Goal: Information Seeking & Learning: Compare options

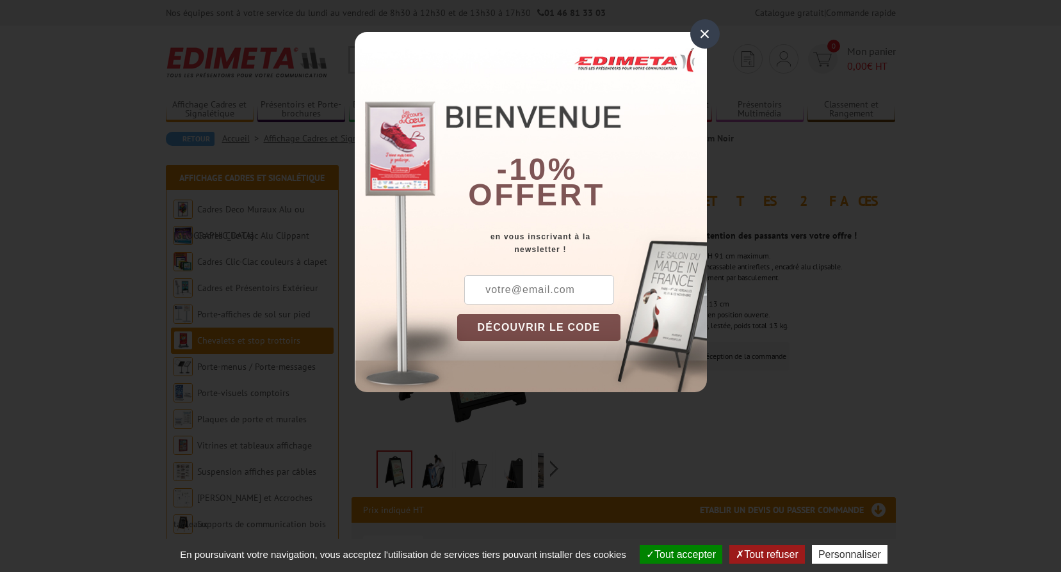
click at [707, 36] on div "×" at bounding box center [704, 33] width 29 height 29
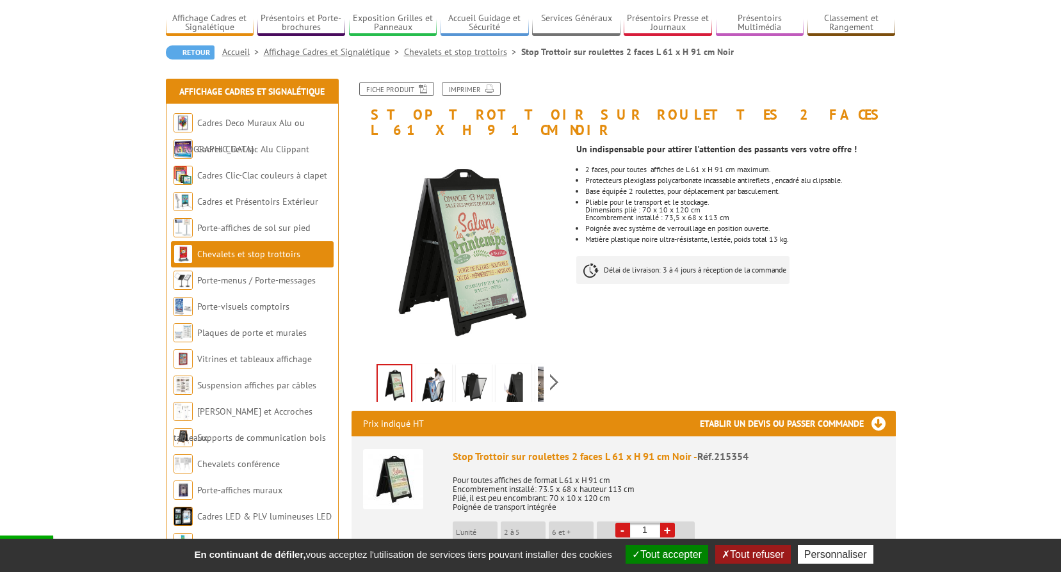
scroll to position [64, 0]
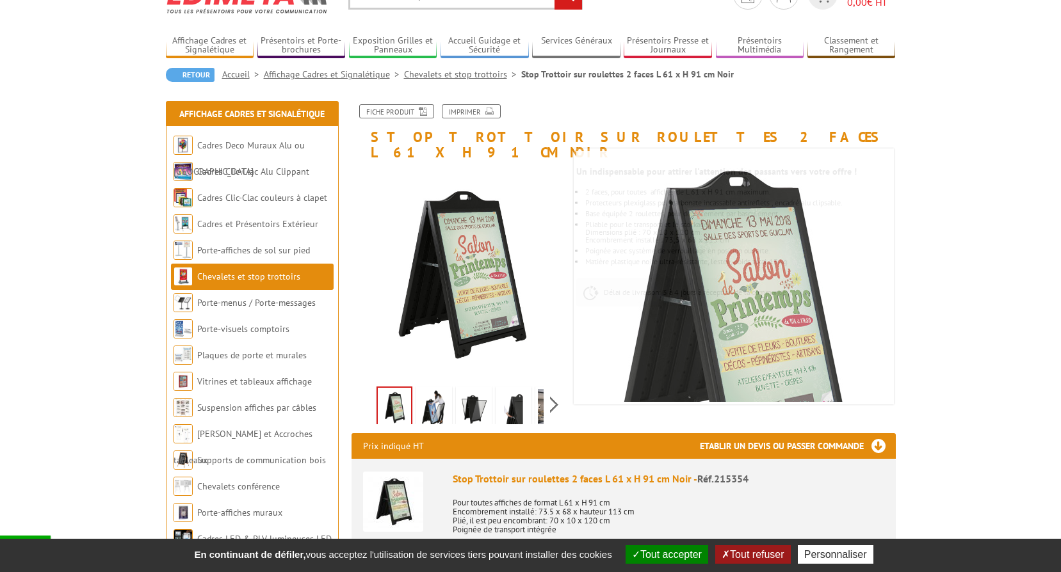
click at [461, 73] on link "Chevalets et stop trottoirs" at bounding box center [462, 74] width 117 height 12
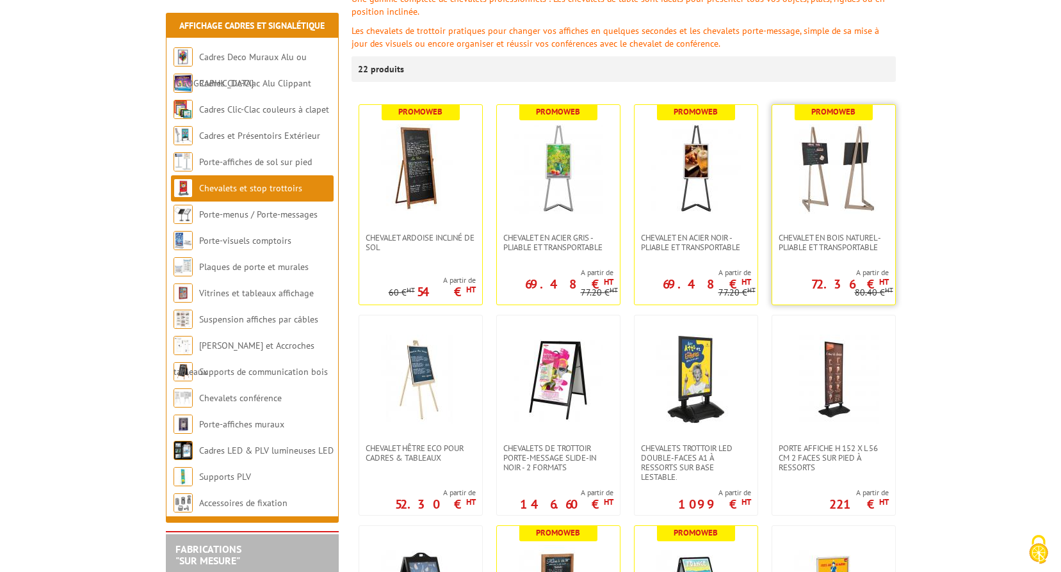
scroll to position [320, 0]
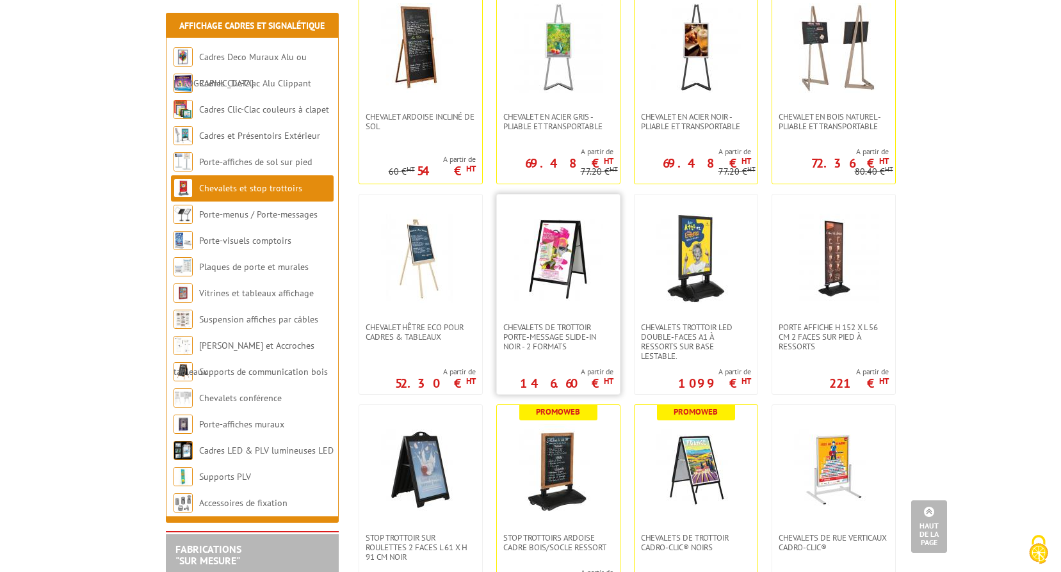
click at [557, 255] on img at bounding box center [558, 259] width 90 height 90
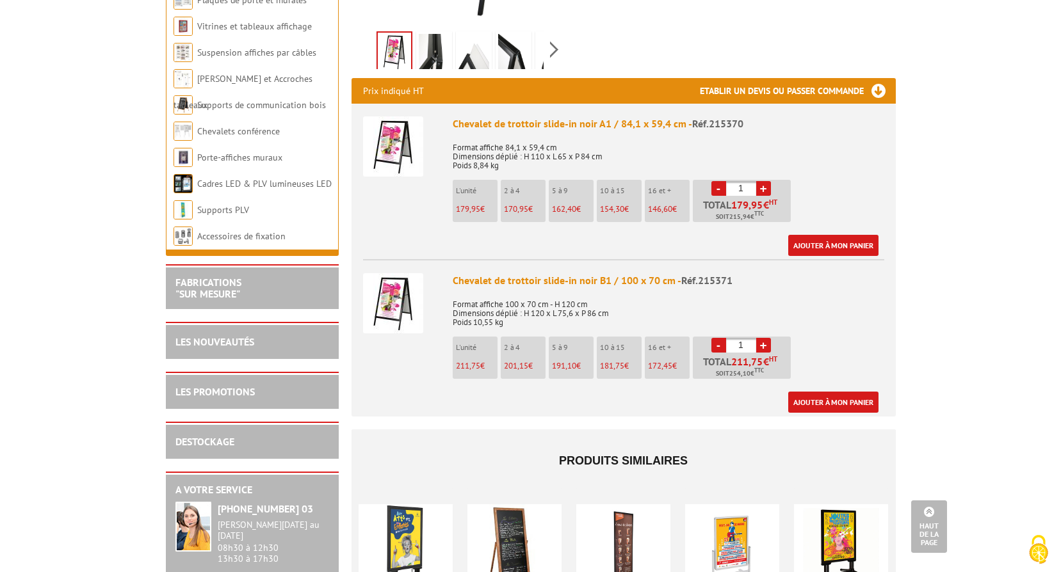
scroll to position [448, 0]
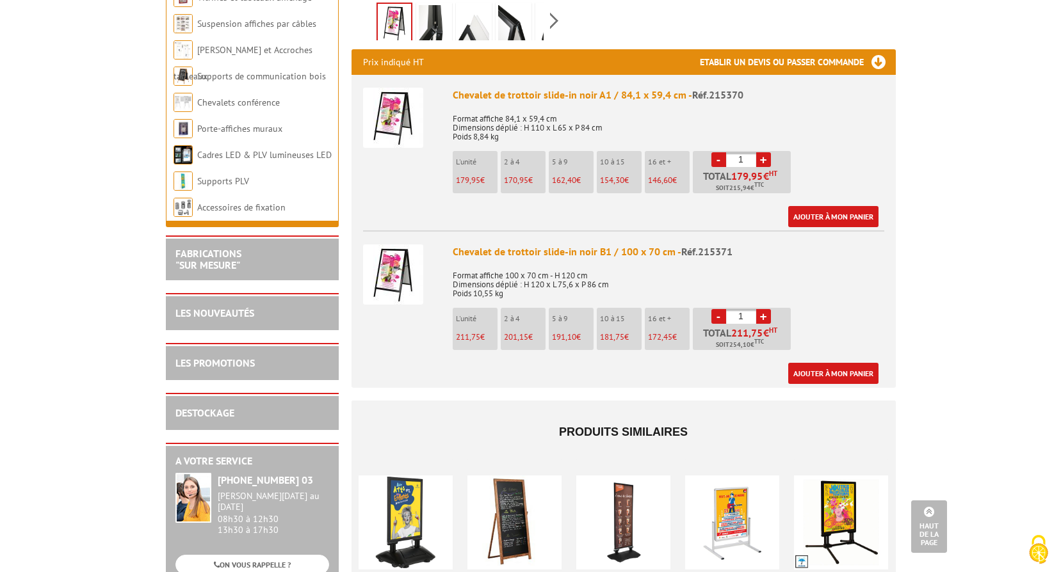
click at [401, 259] on img at bounding box center [393, 275] width 60 height 60
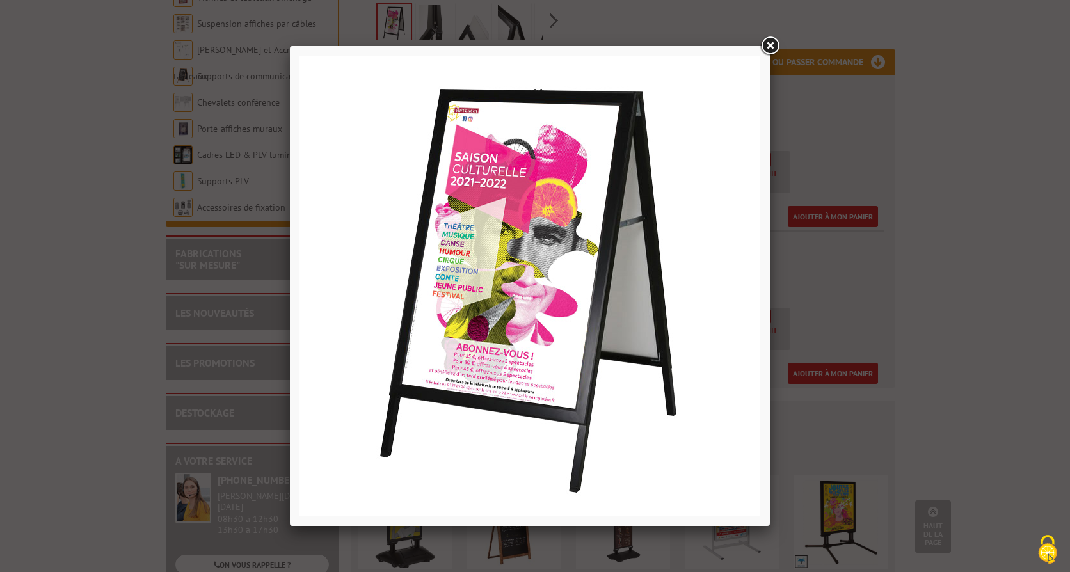
click at [770, 46] on link at bounding box center [769, 46] width 23 height 23
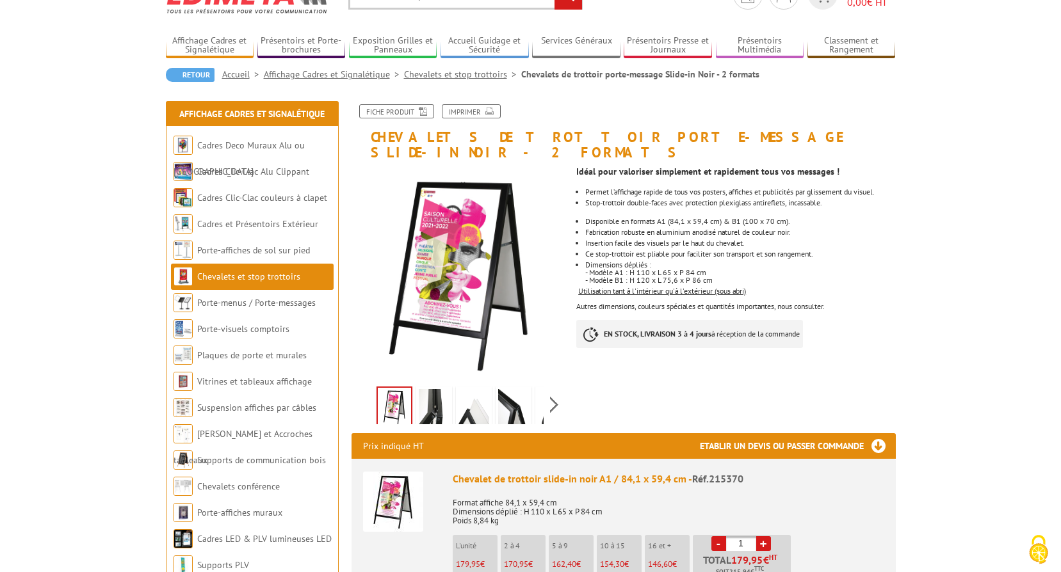
scroll to position [256, 0]
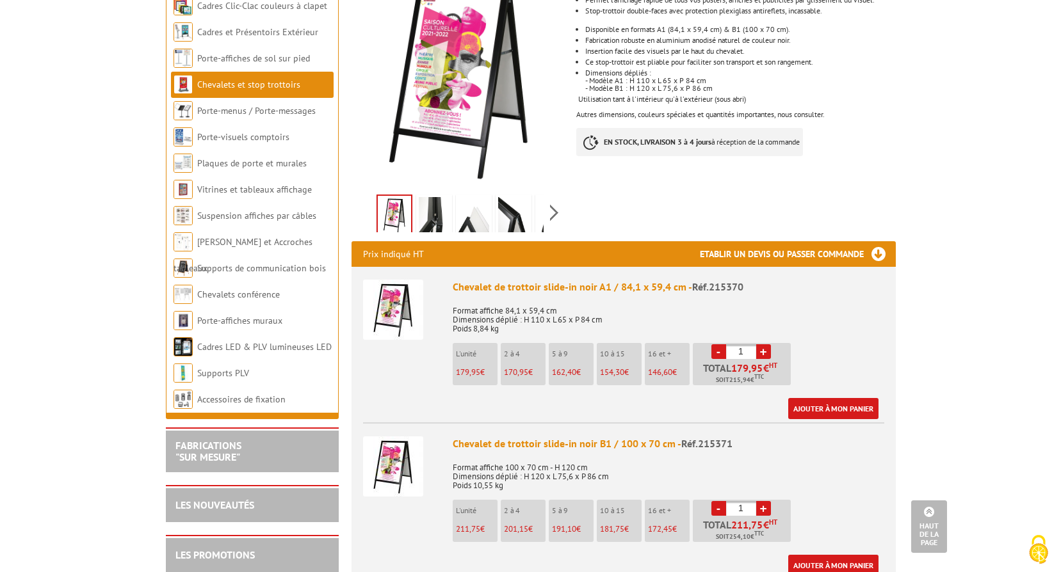
click at [383, 447] on img at bounding box center [393, 467] width 60 height 60
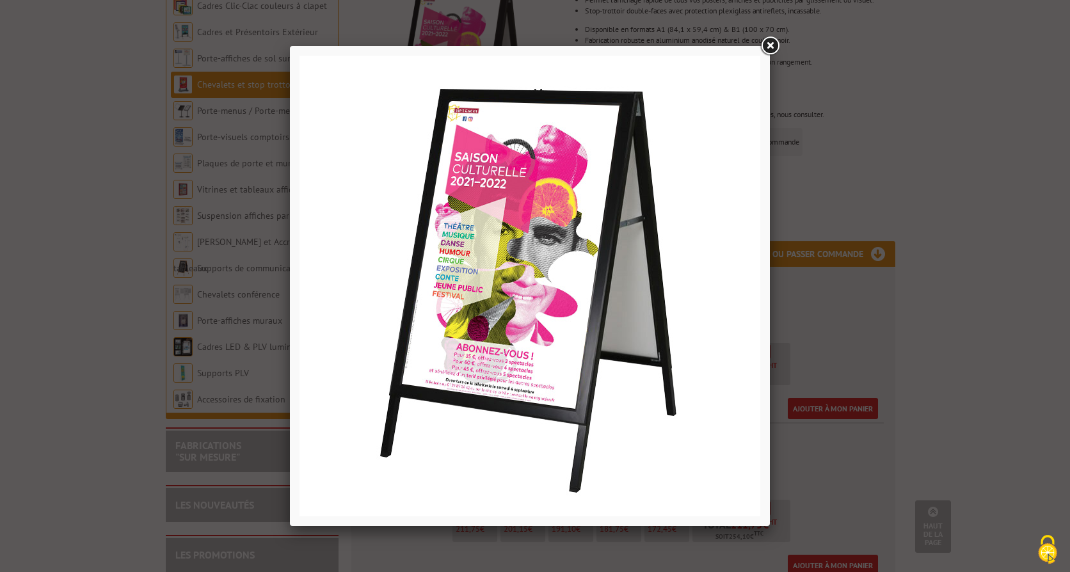
click at [769, 47] on link at bounding box center [769, 46] width 23 height 23
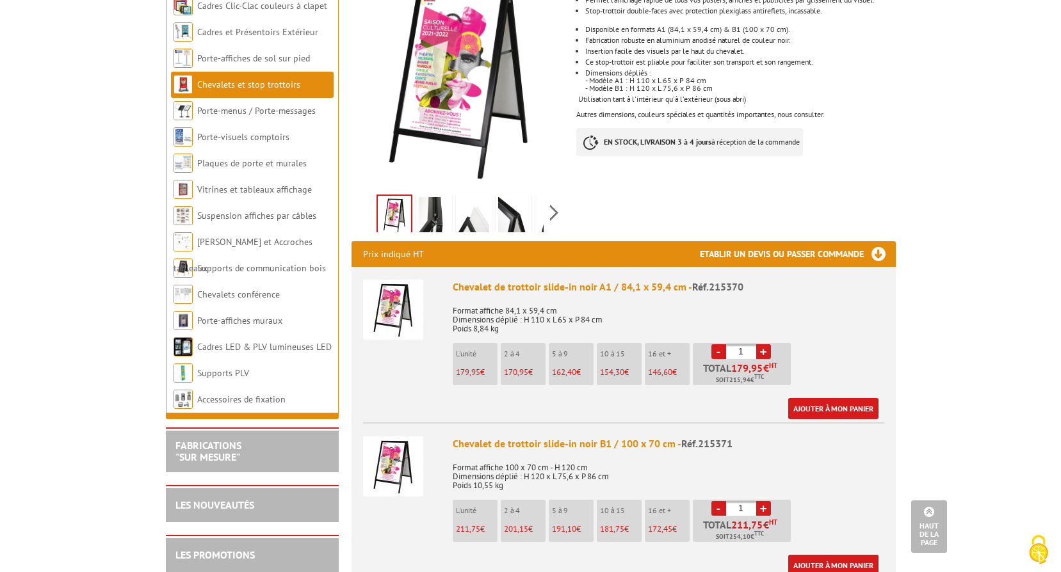
click at [583, 437] on div "Chevalet de trottoir slide-in noir B1 / 100 x 70 cm - Réf.215371" at bounding box center [668, 444] width 431 height 15
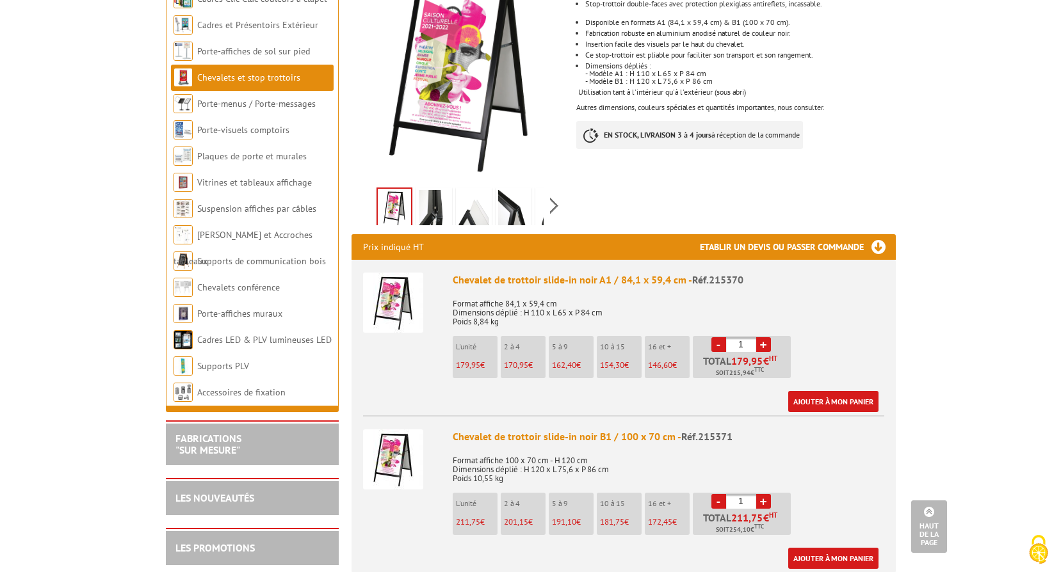
scroll to position [128, 0]
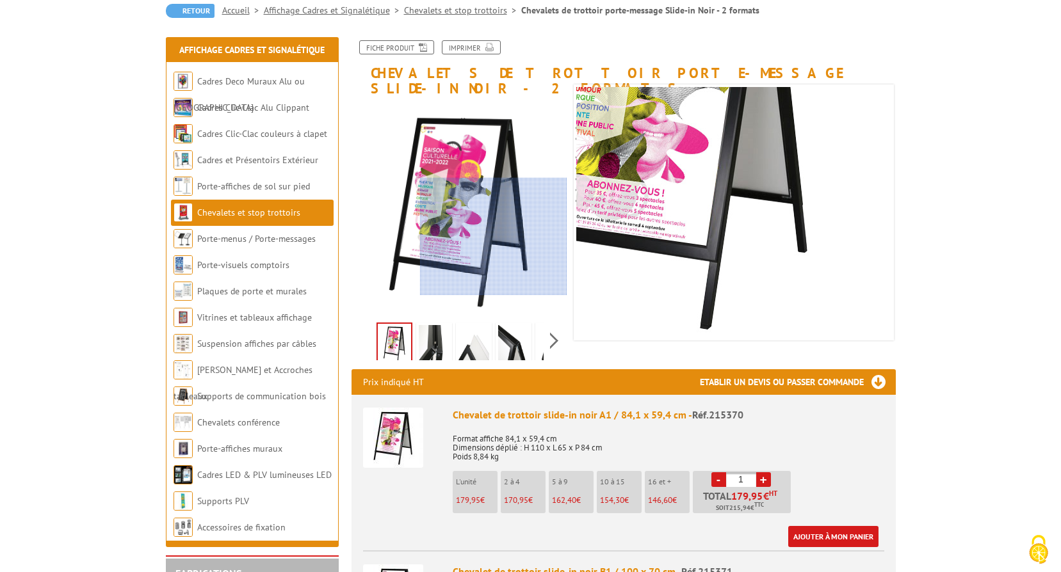
drag, startPoint x: 494, startPoint y: 237, endPoint x: 470, endPoint y: 180, distance: 61.9
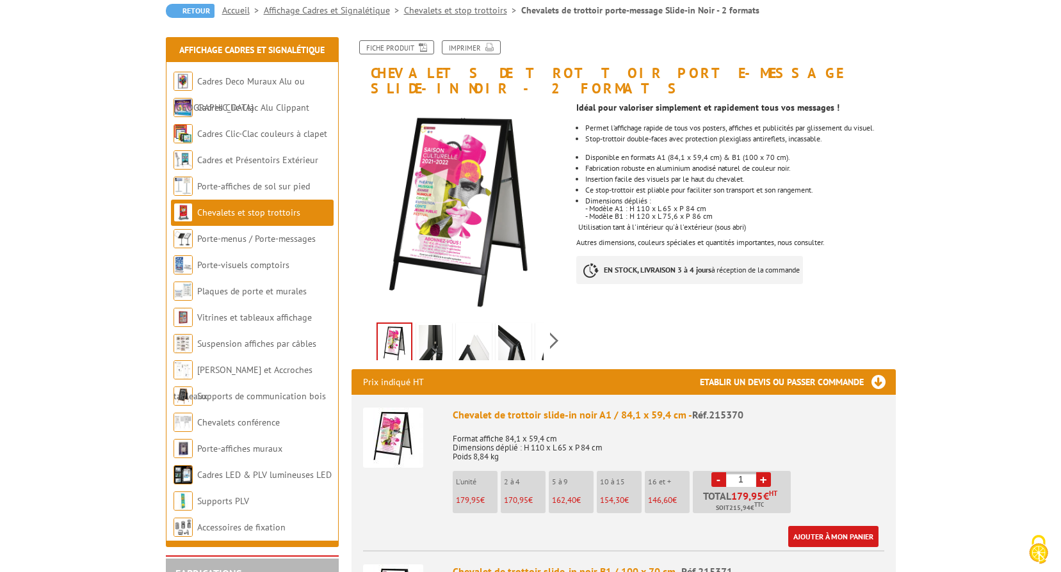
scroll to position [384, 0]
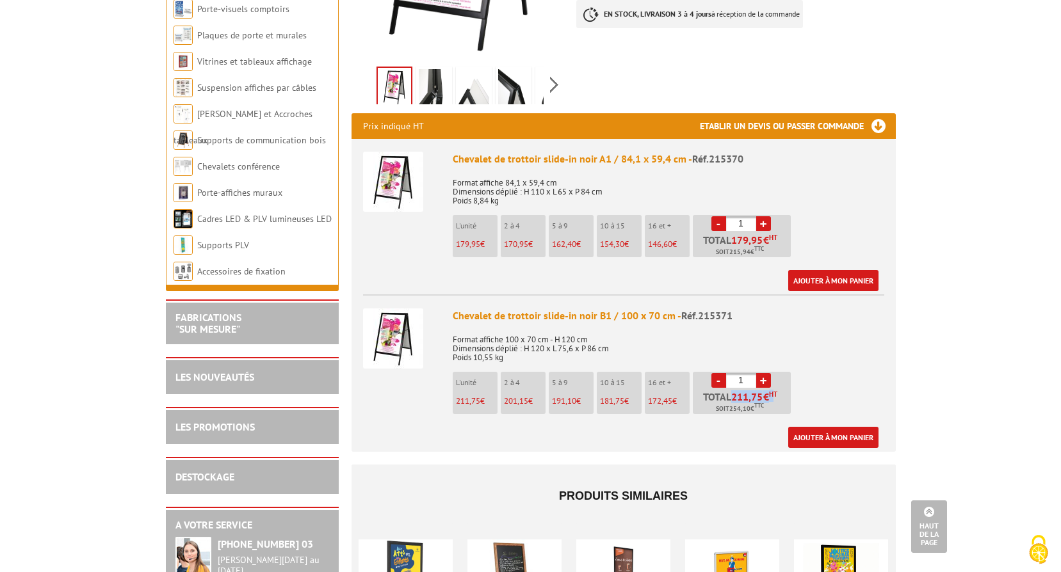
drag, startPoint x: 732, startPoint y: 383, endPoint x: 771, endPoint y: 383, distance: 39.0
click at [771, 392] on p "Total 211,75 € HT Soit 254,10 € TTC" at bounding box center [743, 403] width 95 height 22
copy p "211,75 €"
